Goal: Transaction & Acquisition: Purchase product/service

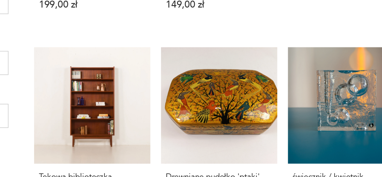
scroll to position [236, 0]
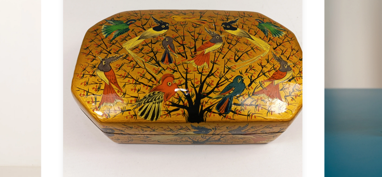
click at [255, 118] on link "Drewniane pudełko 'ptaki' 199,00 zł" at bounding box center [235, 133] width 66 height 123
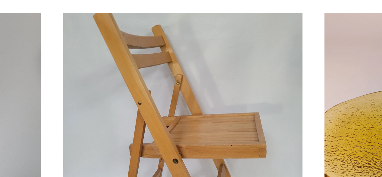
scroll to position [0, 0]
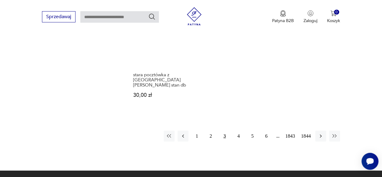
scroll to position [781, 0]
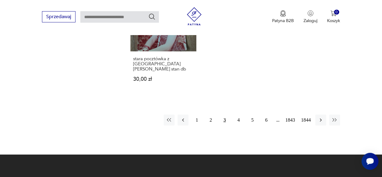
click at [239, 114] on button "4" at bounding box center [238, 119] width 11 height 11
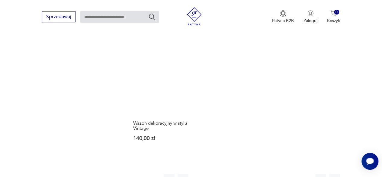
scroll to position [760, 0]
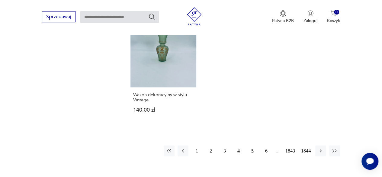
click at [252, 145] on button "5" at bounding box center [252, 150] width 11 height 11
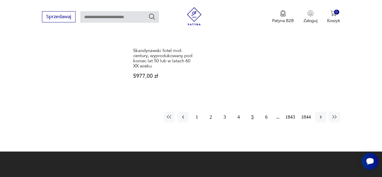
scroll to position [857, 0]
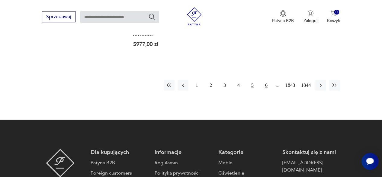
click at [266, 80] on button "6" at bounding box center [266, 85] width 11 height 11
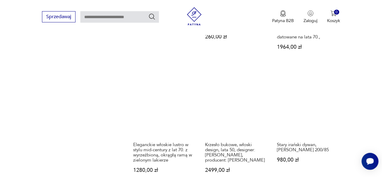
scroll to position [469, 0]
